Goal: Task Accomplishment & Management: Use online tool/utility

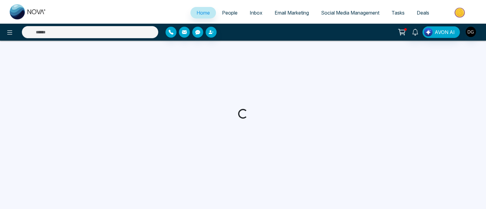
select select "*"
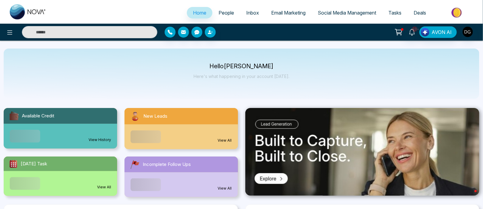
click at [227, 15] on span "People" at bounding box center [226, 13] width 16 height 6
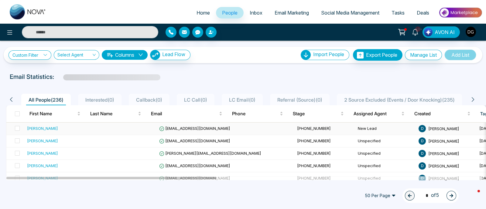
click at [45, 128] on div "[PERSON_NAME]" at bounding box center [42, 129] width 31 height 6
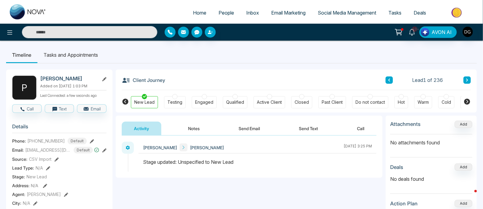
click at [468, 104] on icon at bounding box center [467, 102] width 6 height 6
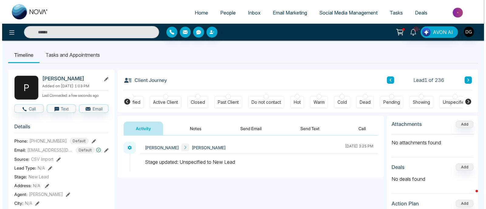
scroll to position [0, 111]
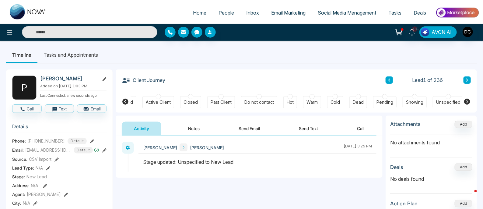
click at [154, 101] on div "Active Client" at bounding box center [158, 102] width 25 height 6
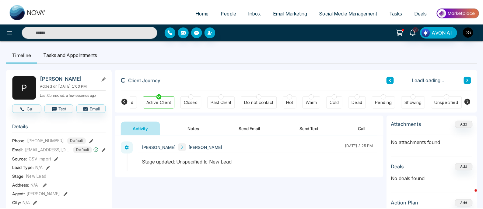
scroll to position [0, 111]
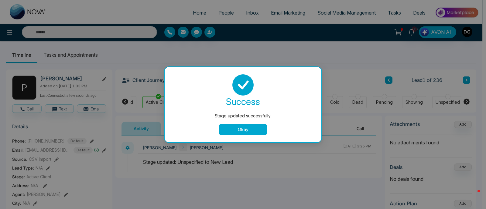
click at [256, 130] on button "Okay" at bounding box center [243, 129] width 49 height 11
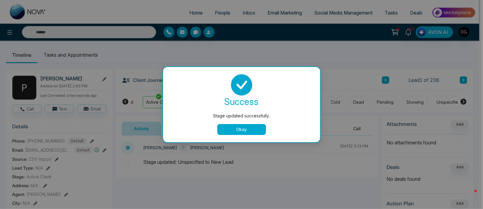
scroll to position [0, 107]
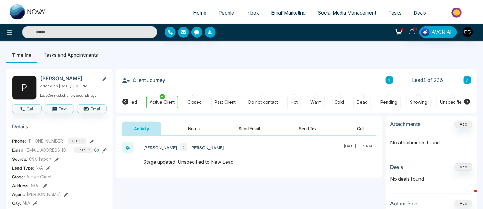
click at [31, 180] on span "Active Client" at bounding box center [38, 177] width 25 height 6
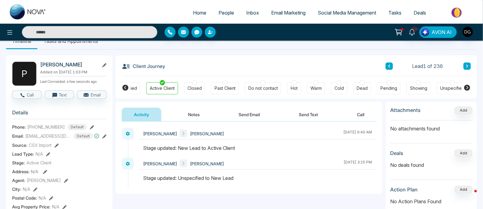
scroll to position [0, 0]
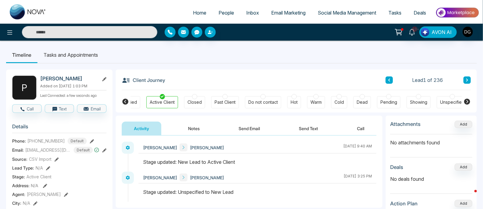
click at [101, 80] on div "[PERSON_NAME]" at bounding box center [73, 79] width 66 height 6
click at [103, 78] on icon at bounding box center [104, 79] width 4 height 4
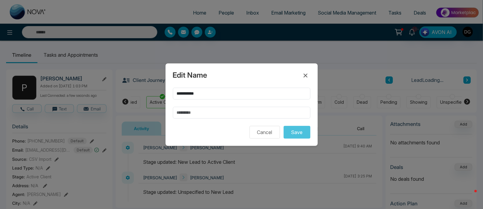
click at [352, 75] on div "**********" at bounding box center [241, 104] width 483 height 209
click at [273, 133] on button "Cancel" at bounding box center [264, 132] width 30 height 13
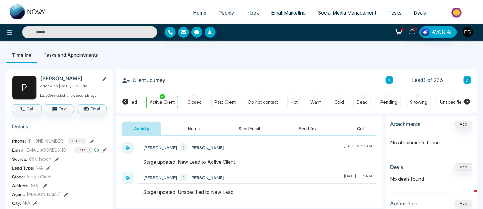
click at [47, 177] on span "Active Client" at bounding box center [38, 177] width 25 height 6
click at [41, 180] on span "Active Client" at bounding box center [38, 177] width 25 height 6
click at [126, 102] on icon at bounding box center [125, 102] width 6 height 6
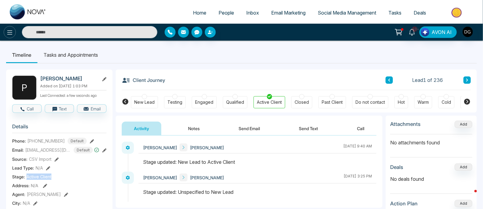
click at [11, 30] on icon at bounding box center [9, 32] width 7 height 7
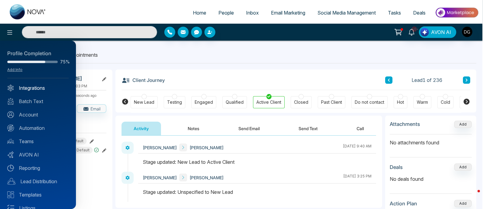
click at [28, 87] on link "Integrations" at bounding box center [37, 88] width 61 height 7
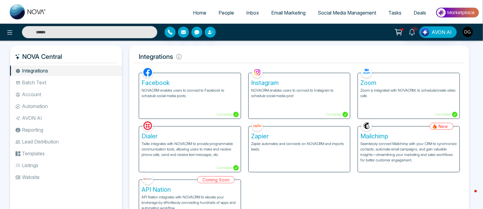
click at [39, 94] on li "Account" at bounding box center [66, 94] width 112 height 10
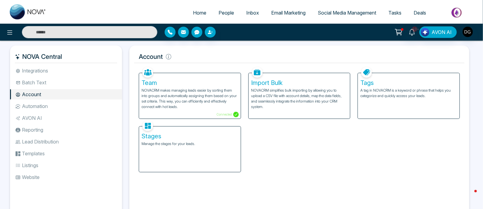
click at [194, 162] on div "Stages Manage the stages for your leads." at bounding box center [190, 150] width 102 height 46
click at [189, 140] on h5 "Stages" at bounding box center [189, 136] width 97 height 7
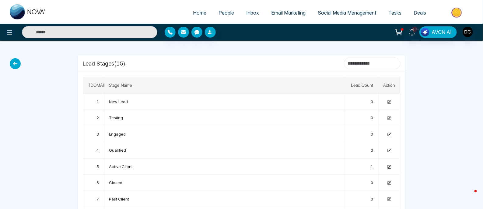
click at [355, 63] on input at bounding box center [372, 64] width 57 height 12
click at [389, 102] on icon at bounding box center [389, 102] width 4 height 4
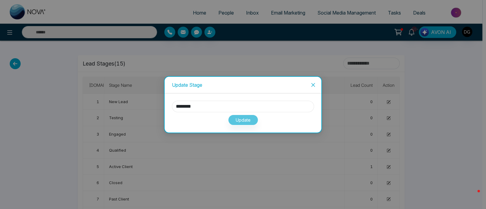
click at [244, 109] on input "********" at bounding box center [243, 107] width 142 height 12
type input "**********"
click at [244, 117] on button "Update" at bounding box center [243, 120] width 30 height 11
